Goal: Task Accomplishment & Management: Use online tool/utility

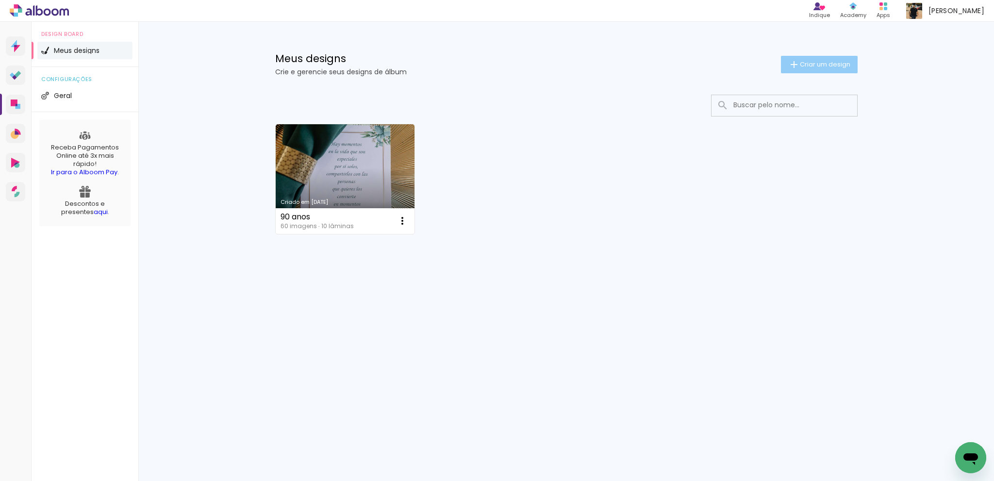
click at [824, 67] on span "Criar um design" at bounding box center [825, 64] width 50 height 6
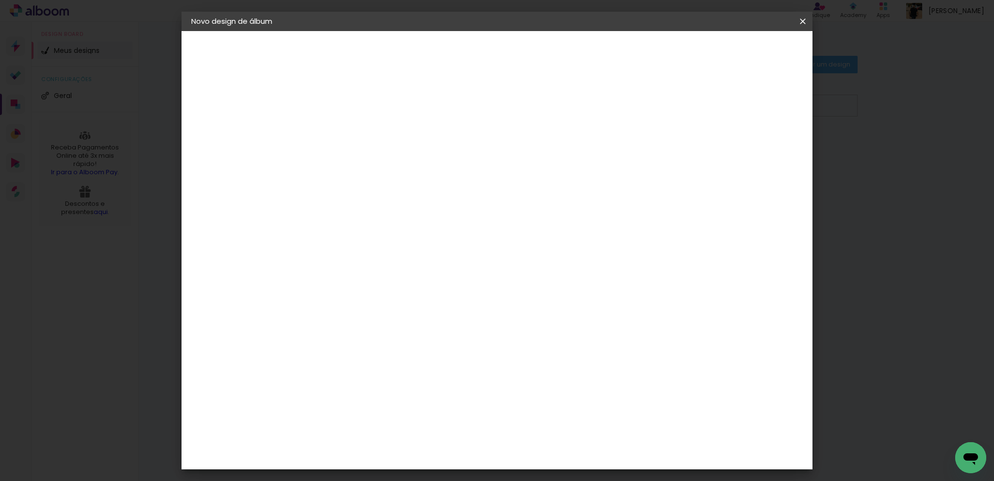
click at [350, 131] on input at bounding box center [350, 130] width 0 height 15
type input "Prueba"
type paper-input "Prueba"
click at [0, 0] on slot "Avançar" at bounding box center [0, 0] width 0 height 0
click at [427, 165] on paper-input-container "País de atuação Brasil" at bounding box center [374, 156] width 105 height 22
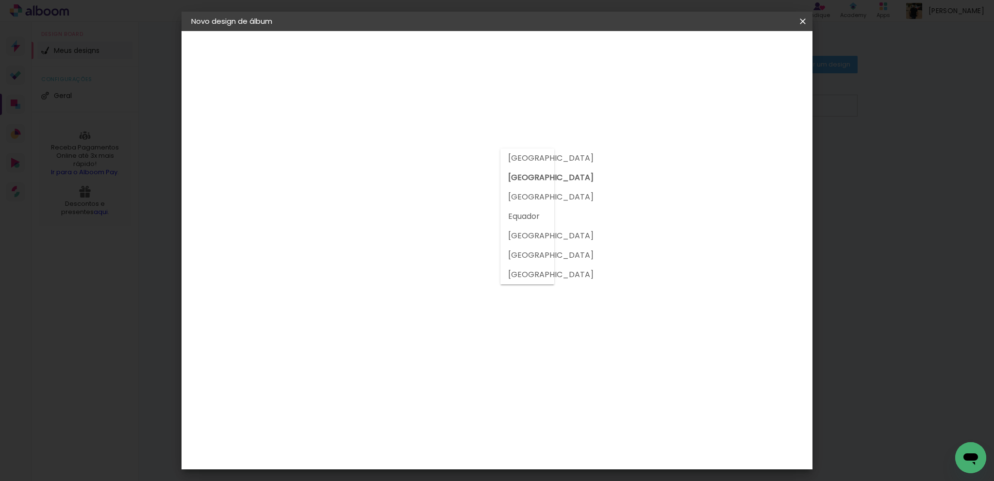
click at [427, 164] on paper-input-container "País de atuação Brasil" at bounding box center [374, 156] width 105 height 22
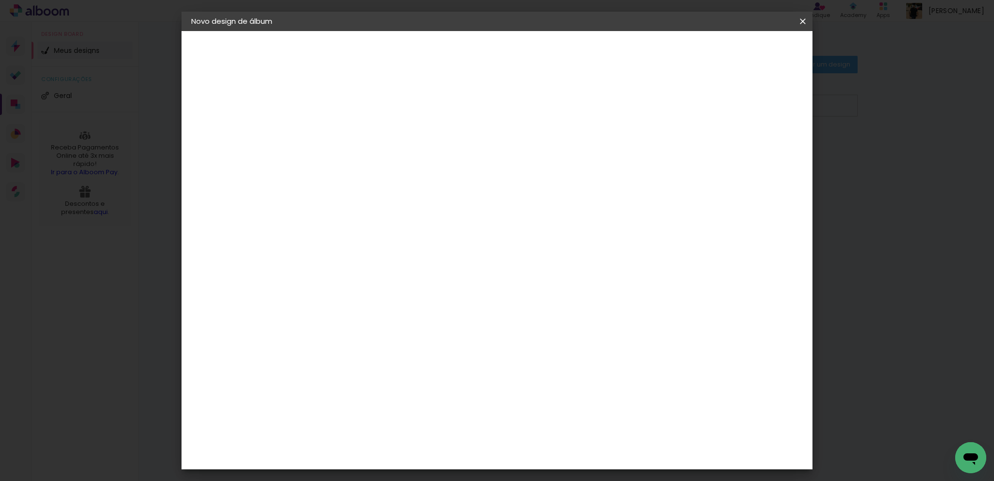
click at [0, 0] on slot "Tamanho Livre" at bounding box center [0, 0] width 0 height 0
click at [0, 0] on slot "Avançar" at bounding box center [0, 0] width 0 height 0
click at [702, 113] on div at bounding box center [697, 111] width 9 height 9
type paper-checkbox "on"
click at [702, 113] on div at bounding box center [697, 111] width 9 height 9
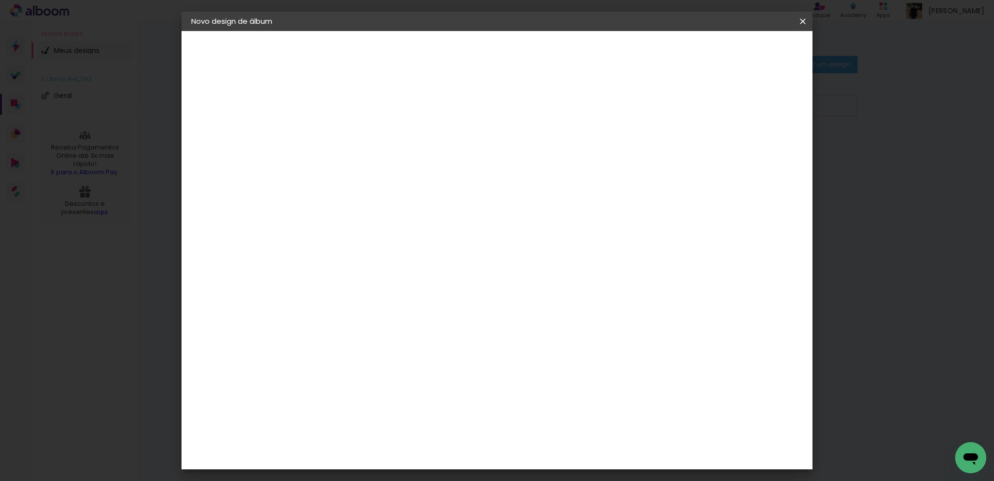
click at [233, 124] on paper-button "Tamanho livre" at bounding box center [244, 119] width 106 height 19
click at [228, 141] on iron-pages "Modelo Escolhendo modelo... Tamanho livre" at bounding box center [244, 141] width 106 height 19
click at [227, 169] on div "3. Revisão" at bounding box center [244, 170] width 106 height 12
click at [0, 0] on slot "Tamanho Livre" at bounding box center [0, 0] width 0 height 0
click at [0, 0] on slot "Avançar" at bounding box center [0, 0] width 0 height 0
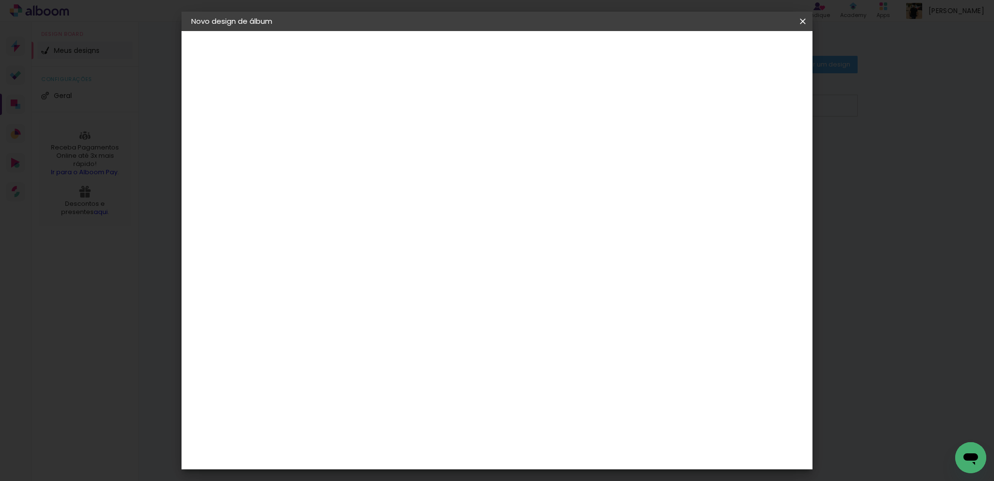
scroll to position [77, 0]
click at [558, 330] on input "60" at bounding box center [554, 332] width 25 height 15
drag, startPoint x: 567, startPoint y: 409, endPoint x: 548, endPoint y: 408, distance: 18.9
click at [548, 408] on input "60" at bounding box center [554, 408] width 25 height 15
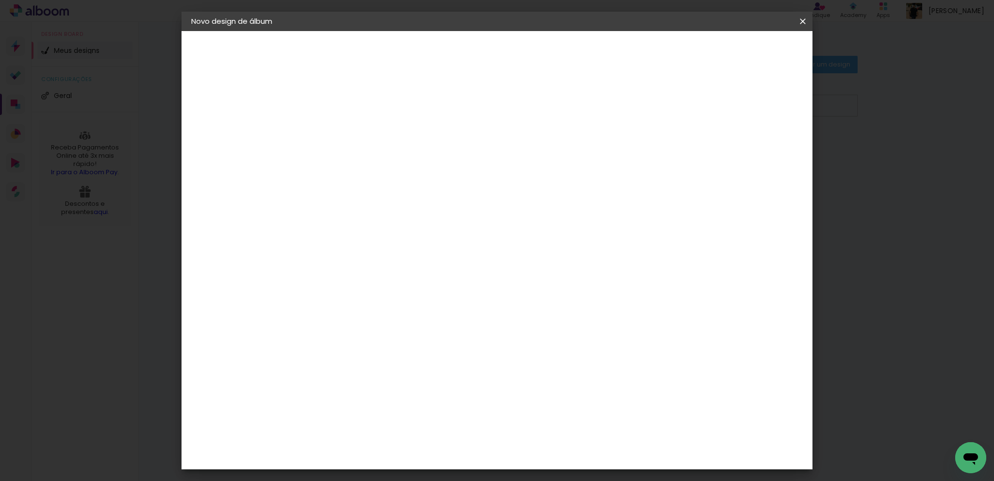
scroll to position [73, 0]
type input "700"
type paper-input "700"
type input "7"
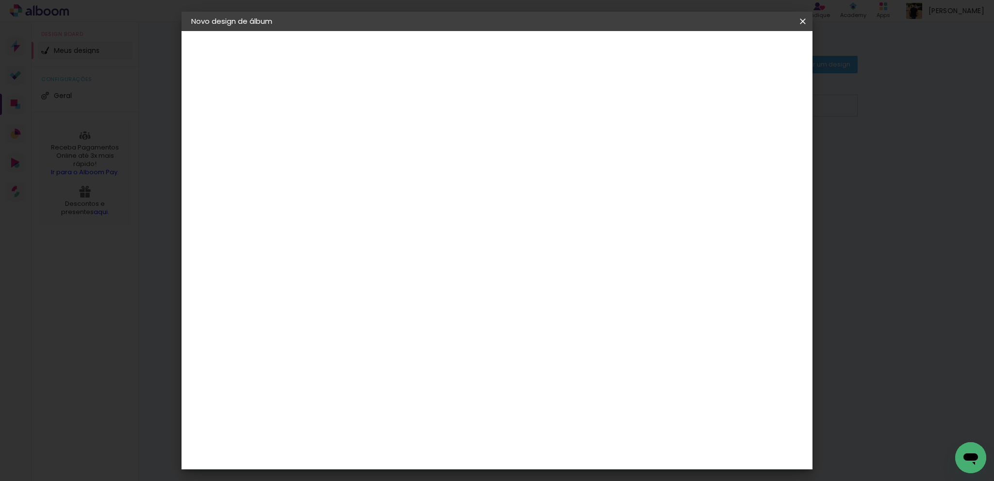
scroll to position [0, 0]
type input "60"
type paper-input "60"
click at [702, 109] on div at bounding box center [697, 111] width 9 height 9
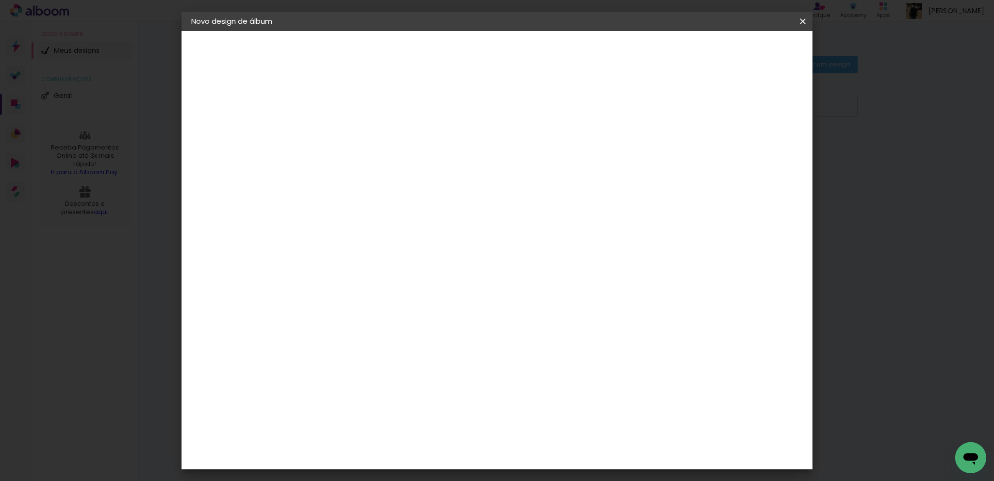
click at [0, 0] on slot "Voltar" at bounding box center [0, 0] width 0 height 0
click at [532, 141] on paper-item "Tamanho Livre" at bounding box center [485, 147] width 93 height 21
click at [0, 0] on slot "Avançar" at bounding box center [0, 0] width 0 height 0
click at [559, 410] on input "60" at bounding box center [554, 408] width 25 height 15
drag, startPoint x: 555, startPoint y: 409, endPoint x: 534, endPoint y: 408, distance: 21.9
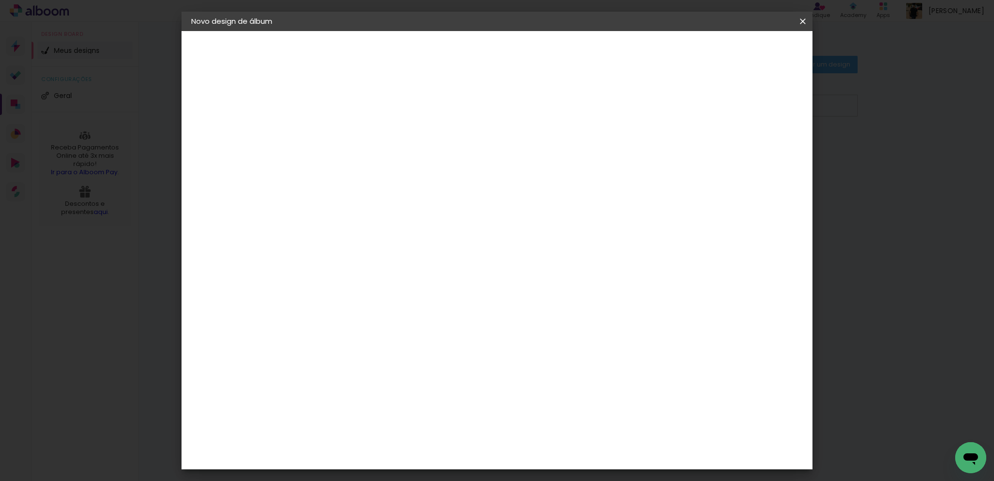
click at [534, 408] on div "cm" at bounding box center [560, 409] width 388 height 34
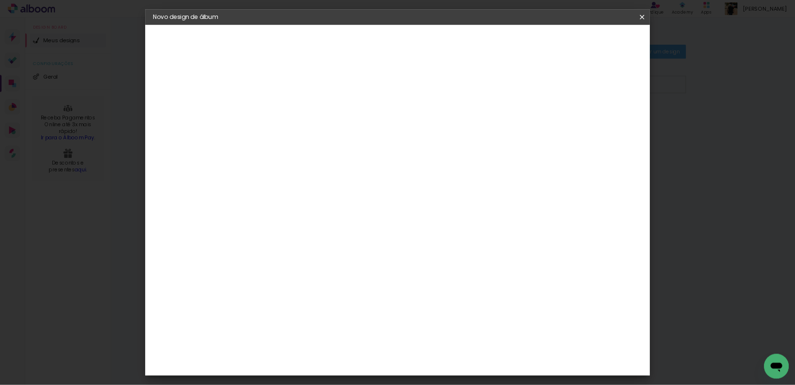
scroll to position [73, 0]
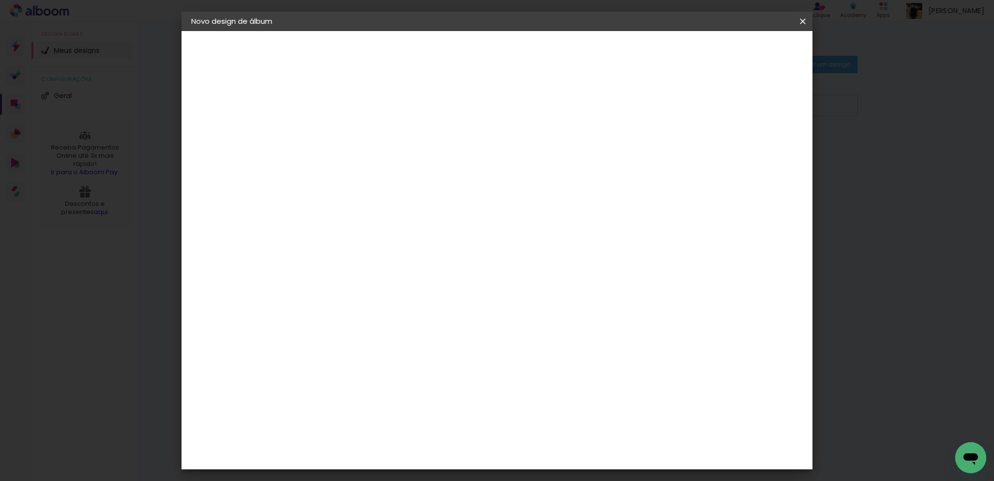
type input "76"
type paper-input "76"
click at [334, 260] on div "cm" at bounding box center [338, 257] width 12 height 15
type input "3"
type input "47"
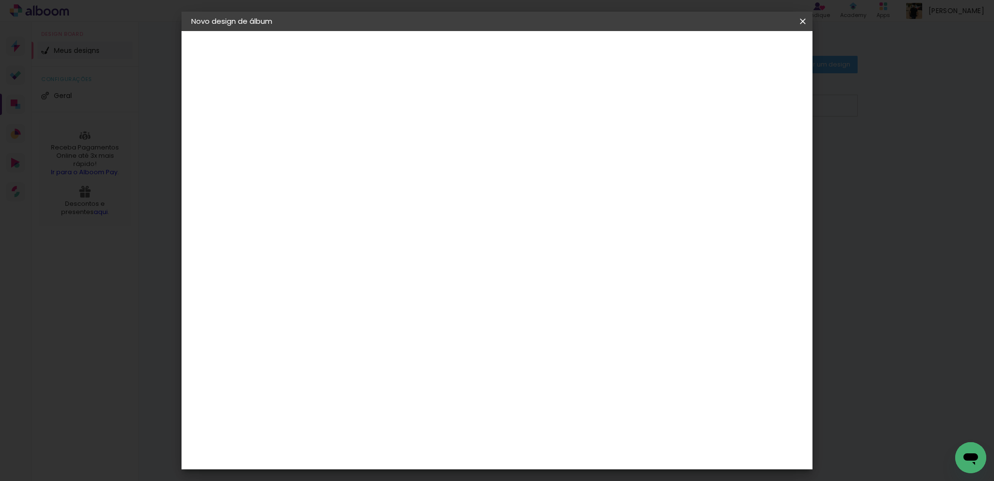
type paper-input "47"
click at [750, 55] on span "Iniciar design" at bounding box center [727, 51] width 44 height 7
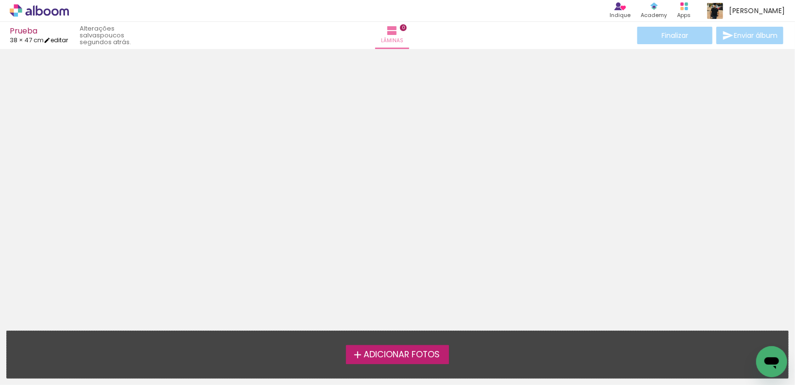
click at [58, 37] on link "editar" at bounding box center [56, 40] width 24 height 8
type input "47"
type input "76"
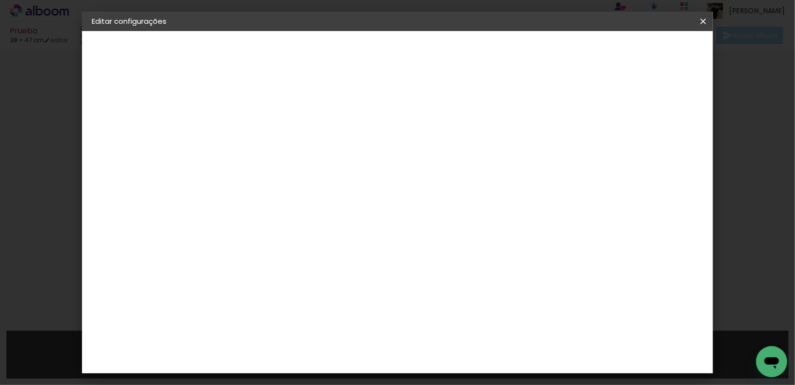
click at [404, 150] on span "cm" at bounding box center [407, 152] width 12 height 15
click at [395, 150] on span "38" at bounding box center [393, 152] width 16 height 15
click at [301, 257] on input "47" at bounding box center [291, 257] width 25 height 15
click at [0, 0] on slot "Voltar" at bounding box center [0, 0] width 0 height 0
click at [432, 53] on div "Voltar Avançar" at bounding box center [383, 51] width 97 height 17
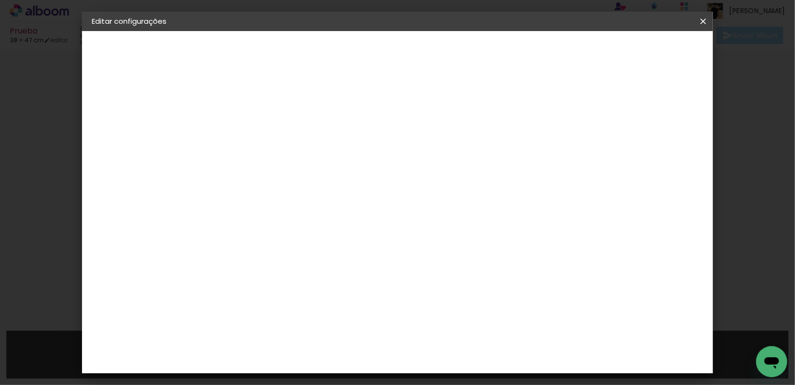
click at [704, 19] on iron-icon at bounding box center [704, 22] width 12 height 10
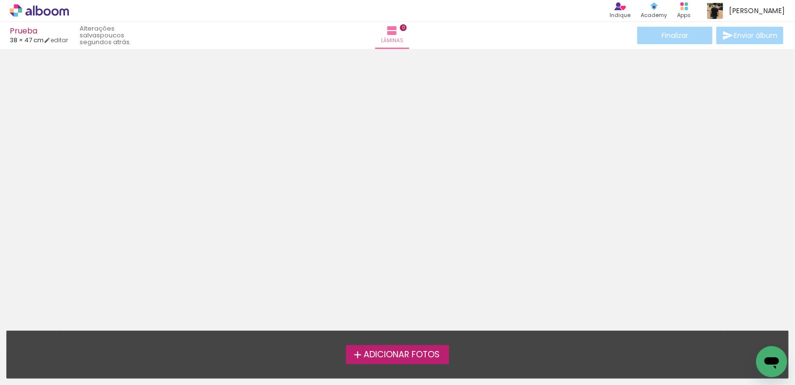
click at [128, 35] on quentale-status "poucos segundos atrás." at bounding box center [111, 35] width 77 height 28
click at [374, 354] on span "Adicionar Fotos" at bounding box center [402, 355] width 76 height 9
click at [0, 0] on input "file" at bounding box center [0, 0] width 0 height 0
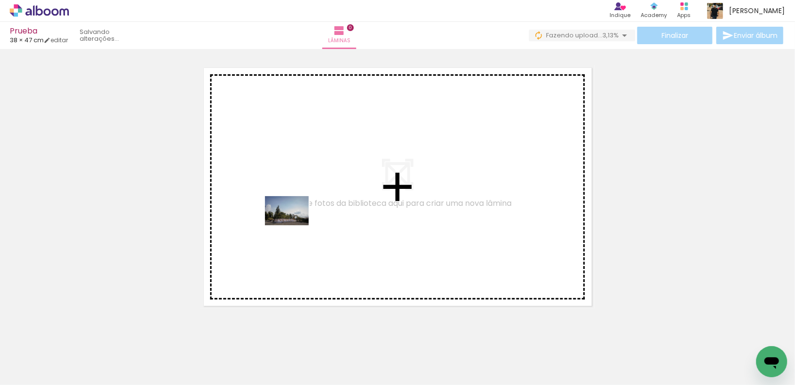
drag, startPoint x: 100, startPoint y: 354, endPoint x: 293, endPoint y: 225, distance: 232.0
click at [293, 225] on quentale-workspace at bounding box center [397, 192] width 795 height 385
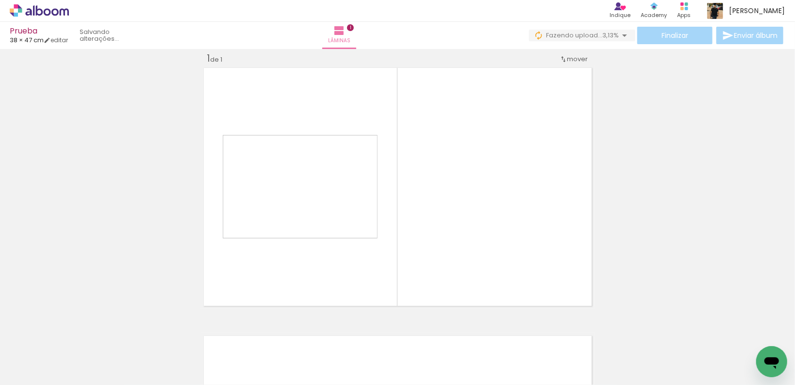
scroll to position [12, 0]
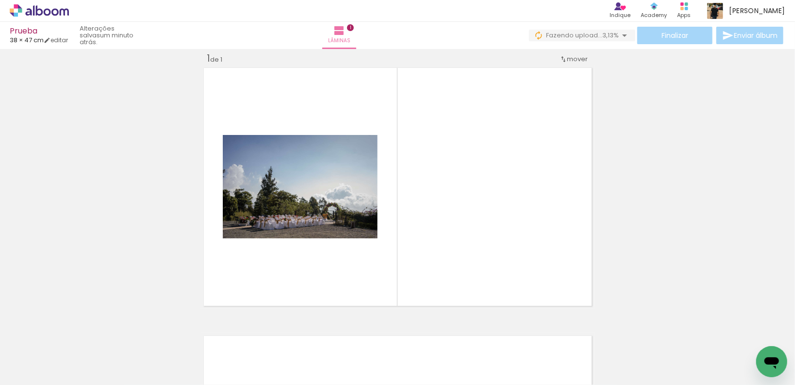
click at [119, 355] on div at bounding box center [97, 352] width 44 height 29
drag, startPoint x: 170, startPoint y: 353, endPoint x: 167, endPoint y: 357, distance: 5.3
click at [167, 357] on div at bounding box center [152, 352] width 48 height 32
click at [119, 351] on div at bounding box center [97, 352] width 44 height 29
click at [44, 357] on input "Todas as fotos" at bounding box center [27, 355] width 37 height 8
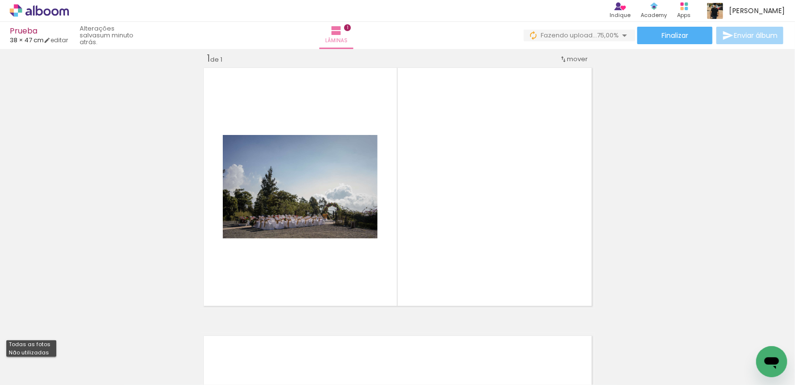
click at [0, 0] on slot "Não utilizadas" at bounding box center [0, 0] width 0 height 0
type input "Não utilizadas"
click at [114, 359] on div at bounding box center [97, 352] width 48 height 32
click at [119, 354] on div at bounding box center [97, 352] width 44 height 29
drag, startPoint x: 113, startPoint y: 359, endPoint x: 136, endPoint y: 360, distance: 23.8
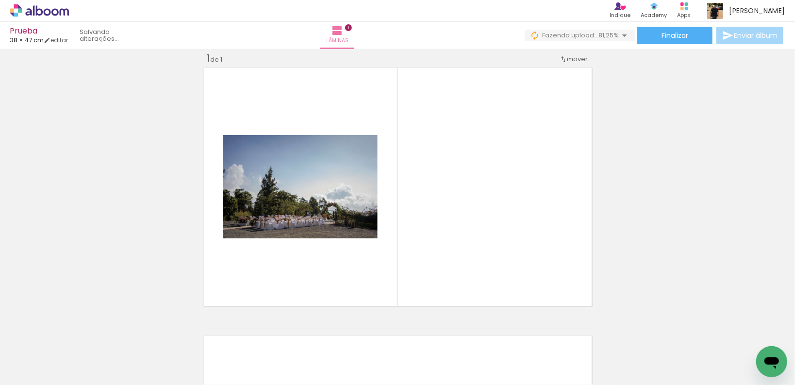
click at [113, 360] on div at bounding box center [97, 352] width 44 height 29
click at [119, 359] on div at bounding box center [97, 352] width 44 height 29
click at [116, 358] on div at bounding box center [97, 352] width 48 height 32
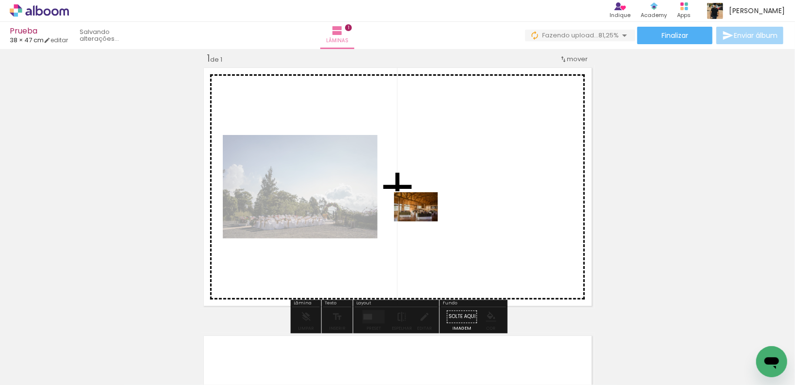
drag, startPoint x: 104, startPoint y: 358, endPoint x: 423, endPoint y: 221, distance: 347.5
click at [423, 221] on quentale-workspace at bounding box center [397, 192] width 795 height 385
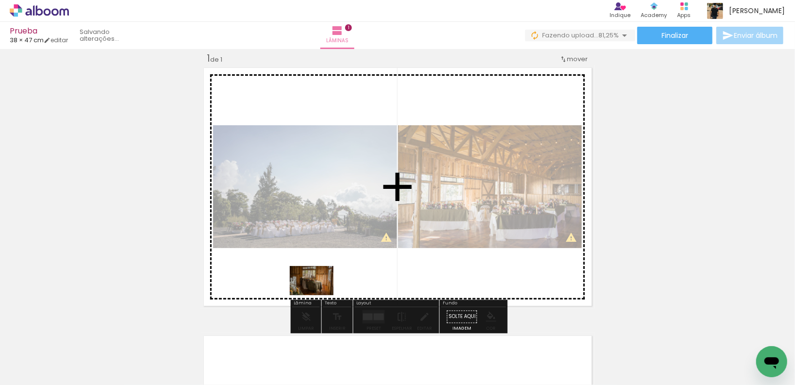
drag, startPoint x: 146, startPoint y: 357, endPoint x: 307, endPoint y: 298, distance: 171.7
click at [319, 295] on quentale-workspace at bounding box center [397, 192] width 795 height 385
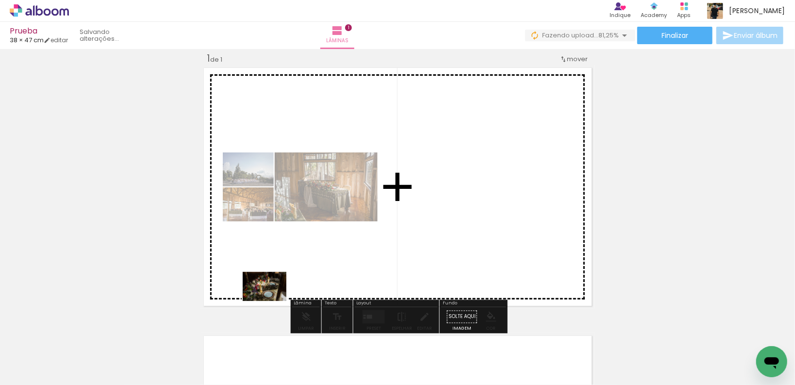
drag, startPoint x: 183, startPoint y: 349, endPoint x: 282, endPoint y: 304, distance: 109.1
click at [278, 299] on quentale-workspace at bounding box center [397, 192] width 795 height 385
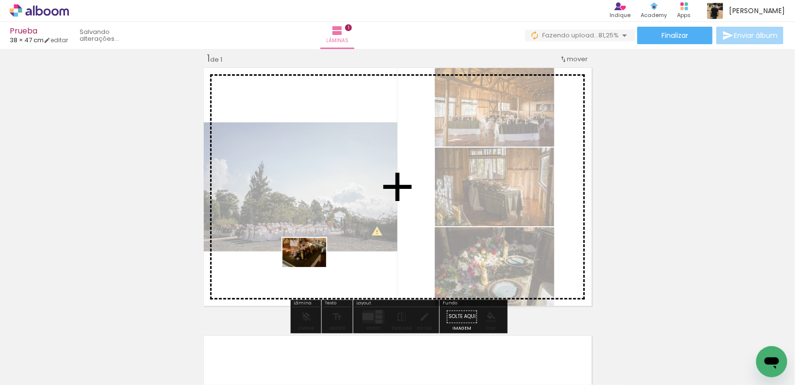
drag, startPoint x: 100, startPoint y: 363, endPoint x: 351, endPoint y: 259, distance: 271.2
click at [314, 266] on quentale-workspace at bounding box center [397, 192] width 795 height 385
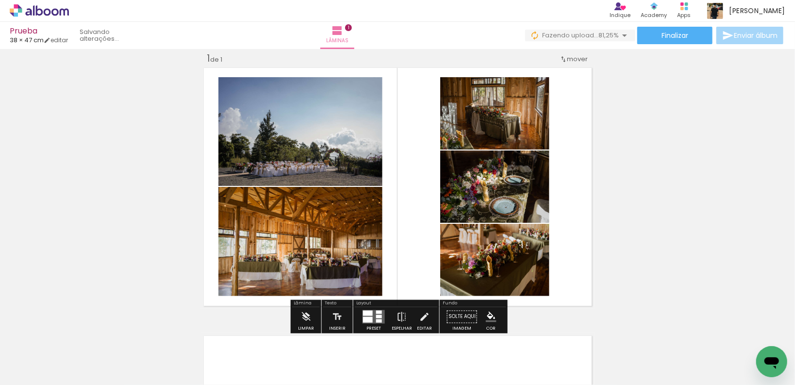
click at [575, 57] on span "mover" at bounding box center [578, 58] width 21 height 9
click at [621, 71] on div "Inserir lâmina 1 de 1" at bounding box center [397, 308] width 795 height 536
click at [369, 317] on div at bounding box center [368, 320] width 10 height 6
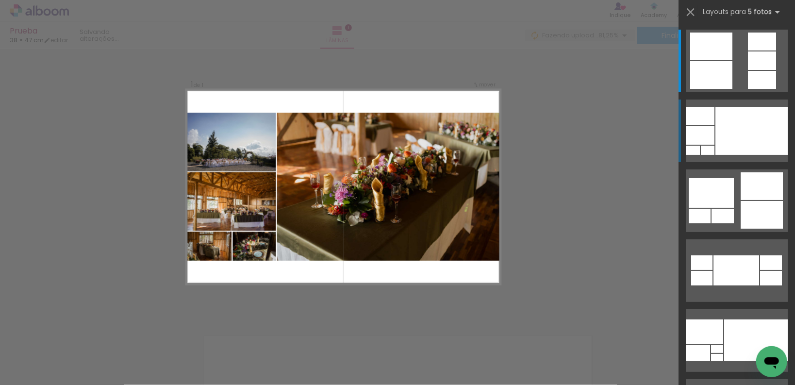
click at [737, 141] on div at bounding box center [752, 131] width 72 height 48
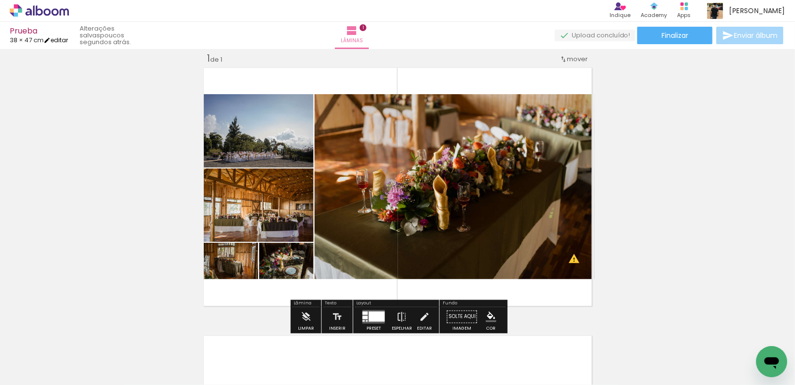
click at [58, 39] on link "editar" at bounding box center [56, 40] width 24 height 8
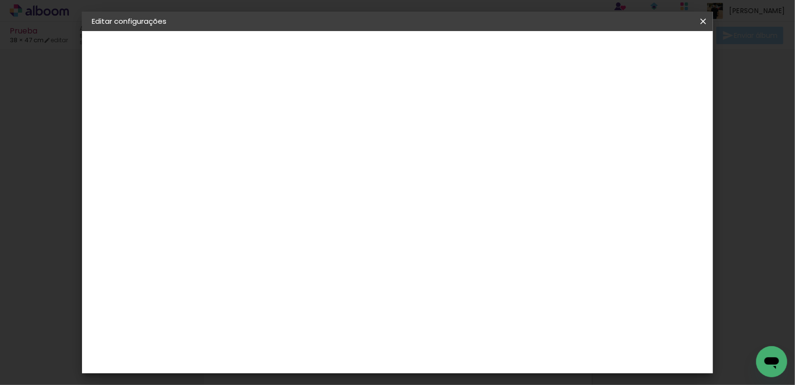
click at [392, 151] on span "38" at bounding box center [393, 152] width 16 height 15
drag, startPoint x: 302, startPoint y: 256, endPoint x: 291, endPoint y: 257, distance: 10.7
click at [291, 257] on input "47" at bounding box center [291, 257] width 25 height 15
type input "4"
type paper-input "4"
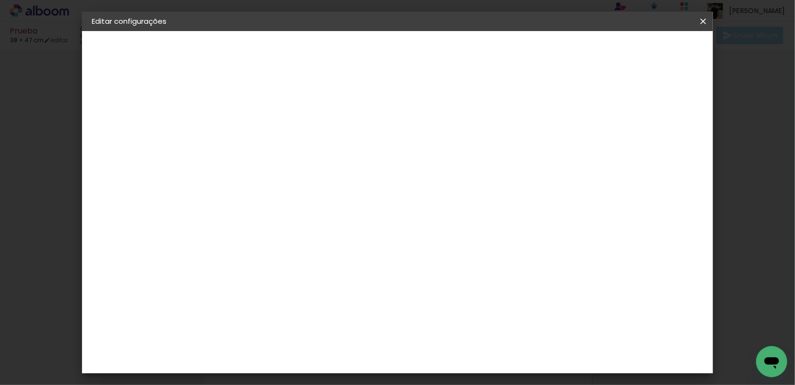
drag, startPoint x: 464, startPoint y: 235, endPoint x: 452, endPoint y: 236, distance: 11.2
click at [452, 236] on input "76" at bounding box center [454, 235] width 25 height 15
type input "7"
type paper-input "7"
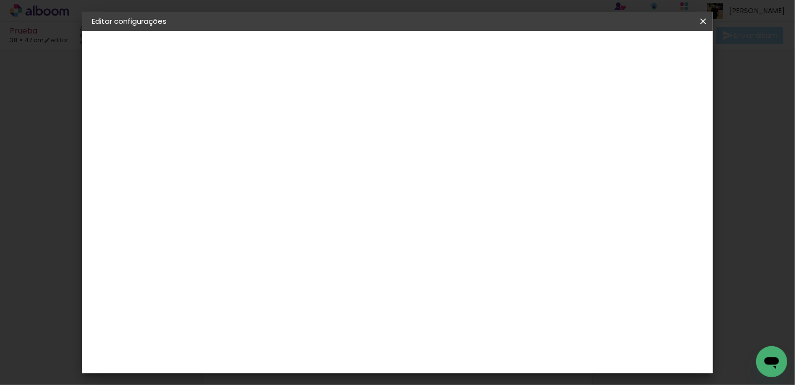
click at [527, 48] on span "Salvar configurações" at bounding box center [491, 51] width 72 height 7
click at [706, 22] on iron-icon at bounding box center [704, 22] width 12 height 10
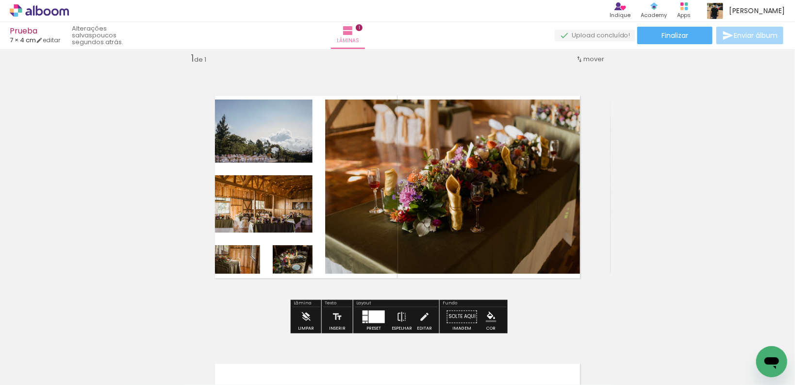
click at [143, 184] on div "Inserir lâmina 1 de 1" at bounding box center [397, 308] width 795 height 536
click at [372, 314] on div at bounding box center [377, 317] width 16 height 13
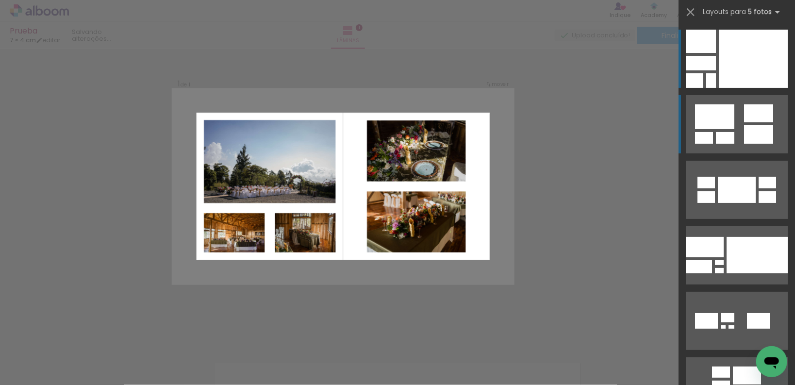
scroll to position [12, 0]
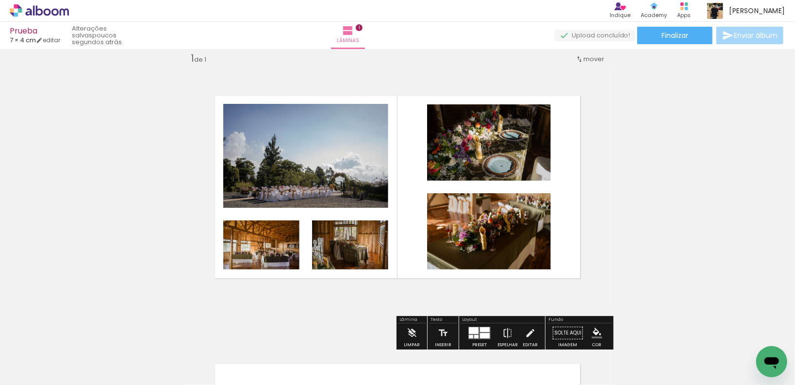
click at [409, 107] on quentale-layouter at bounding box center [397, 187] width 426 height 244
click at [472, 319] on div "Layout" at bounding box center [502, 320] width 83 height 6
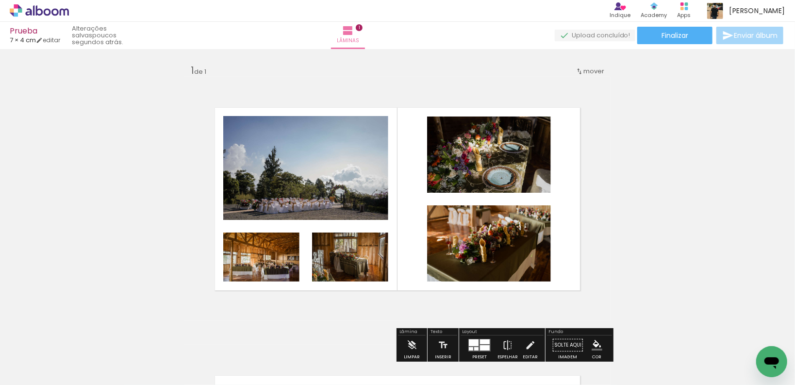
click at [411, 153] on quentale-layouter at bounding box center [397, 199] width 426 height 244
